Goal: Information Seeking & Learning: Learn about a topic

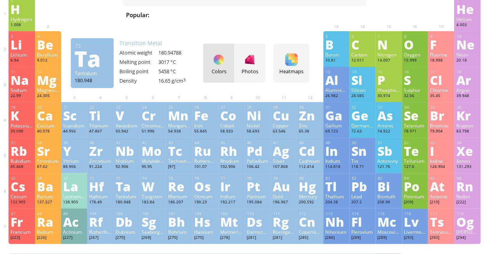
scroll to position [39, 0]
click at [256, 61] on div at bounding box center [250, 60] width 12 height 12
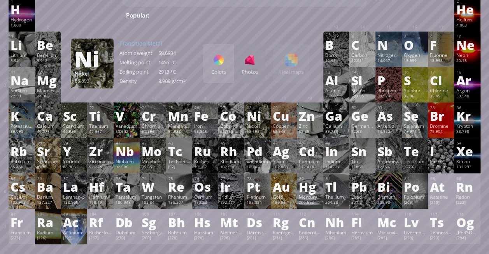
click at [223, 72] on div "Colors" at bounding box center [218, 71] width 31 height 7
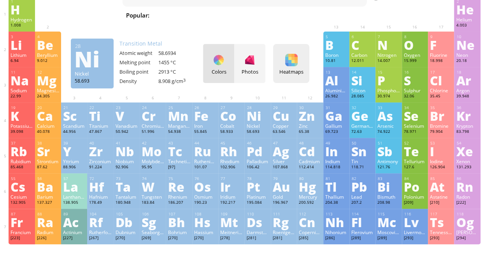
click at [291, 65] on div at bounding box center [291, 60] width 12 height 12
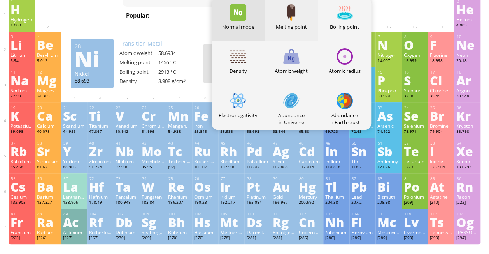
click at [288, 31] on div "Melting point" at bounding box center [291, 19] width 53 height 44
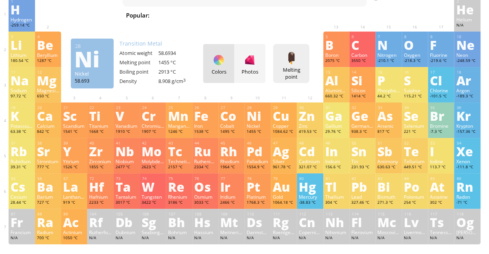
click at [290, 60] on div at bounding box center [291, 58] width 12 height 12
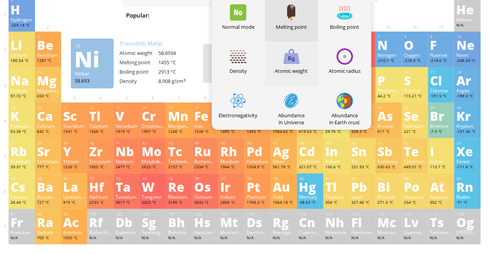
click at [297, 72] on div "Atomic weight" at bounding box center [291, 70] width 53 height 7
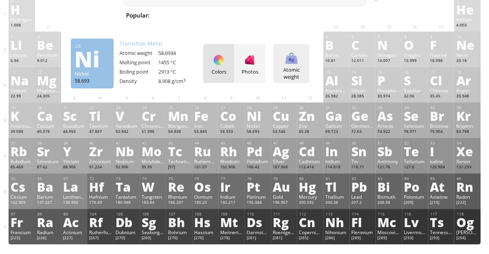
click at [297, 72] on div "Atomic weight" at bounding box center [291, 73] width 32 height 14
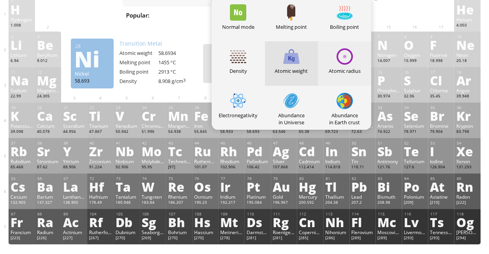
click at [335, 63] on div "Atomic radius" at bounding box center [344, 63] width 53 height 44
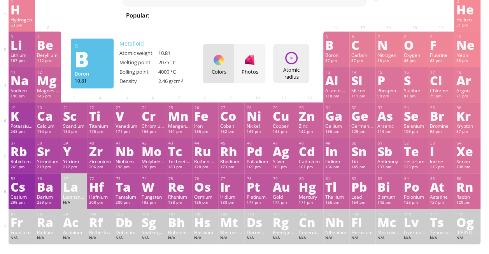
click at [306, 57] on div "Atomic radius Heatmaps Normal mode Melting point Boiling point Density Atomic w…" at bounding box center [291, 63] width 36 height 39
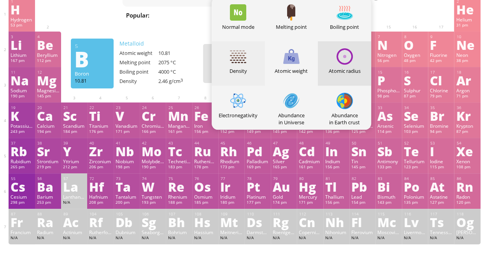
click at [252, 62] on div "Density" at bounding box center [238, 63] width 53 height 44
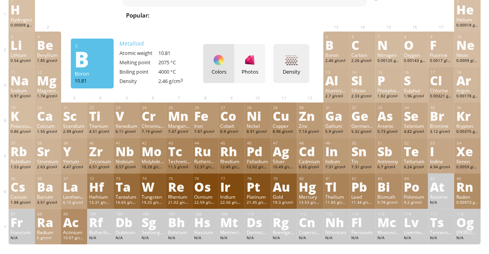
click at [294, 77] on div "Density Heatmaps Normal mode Melting point Boiling point Density Atomic weight …" at bounding box center [291, 63] width 36 height 39
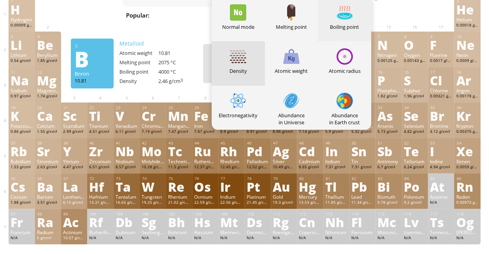
click at [345, 25] on div "Boiling point" at bounding box center [344, 26] width 53 height 7
